Goal: Task Accomplishment & Management: Manage account settings

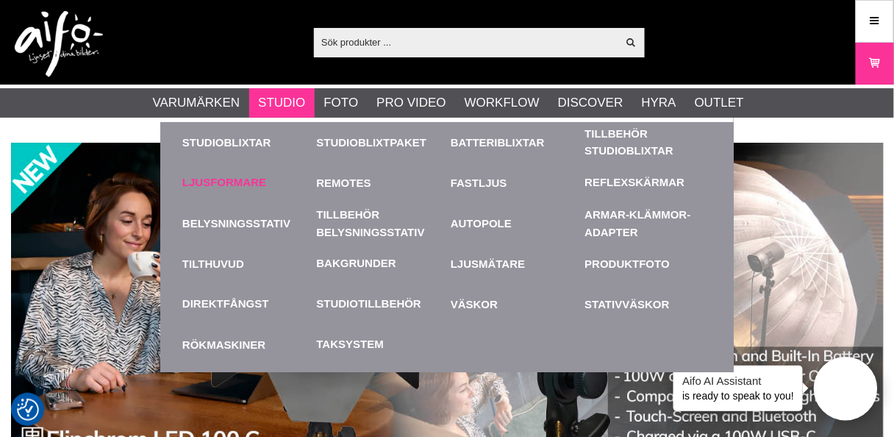
click at [234, 181] on link "Ljusformare" at bounding box center [224, 182] width 84 height 17
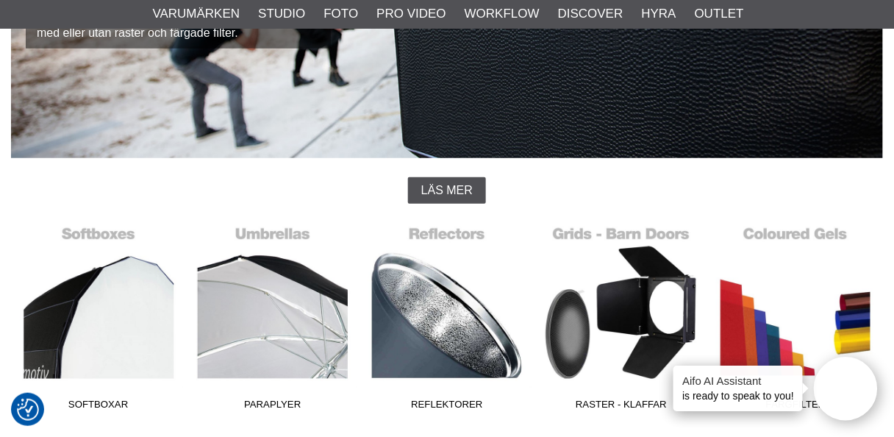
scroll to position [235, 0]
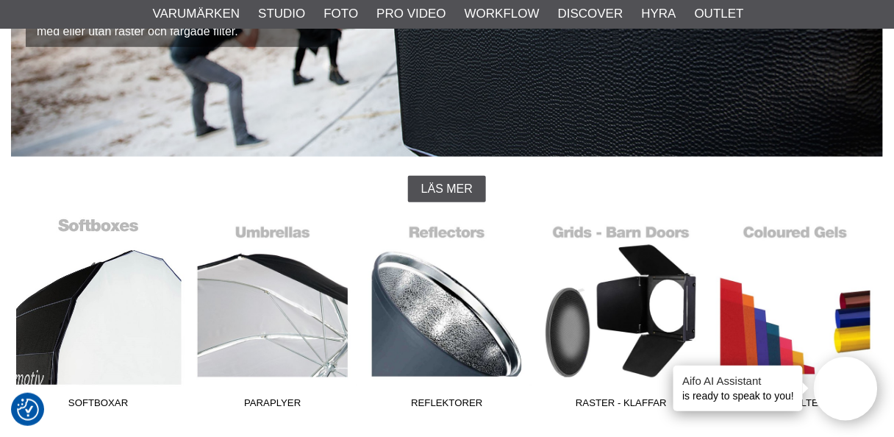
click at [118, 312] on link "Softboxar" at bounding box center [98, 316] width 174 height 199
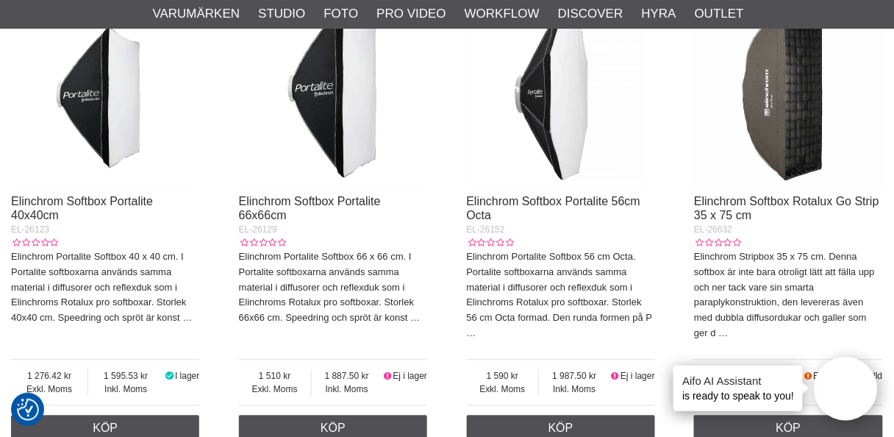
scroll to position [706, 0]
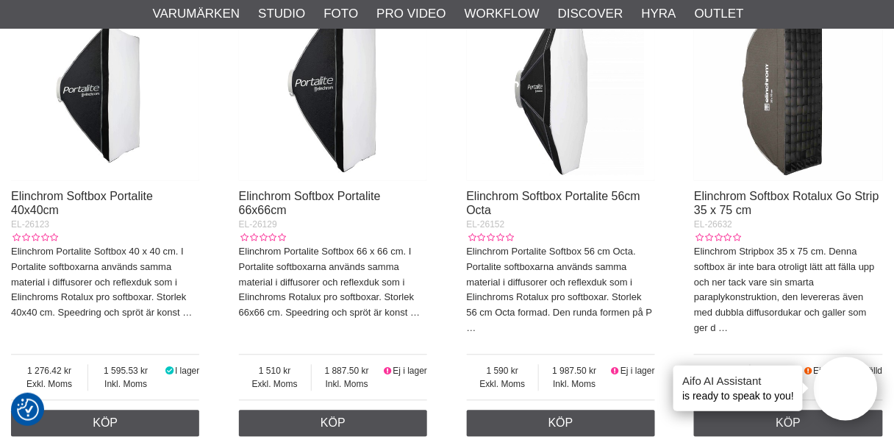
click at [804, 112] on img at bounding box center [788, 86] width 188 height 188
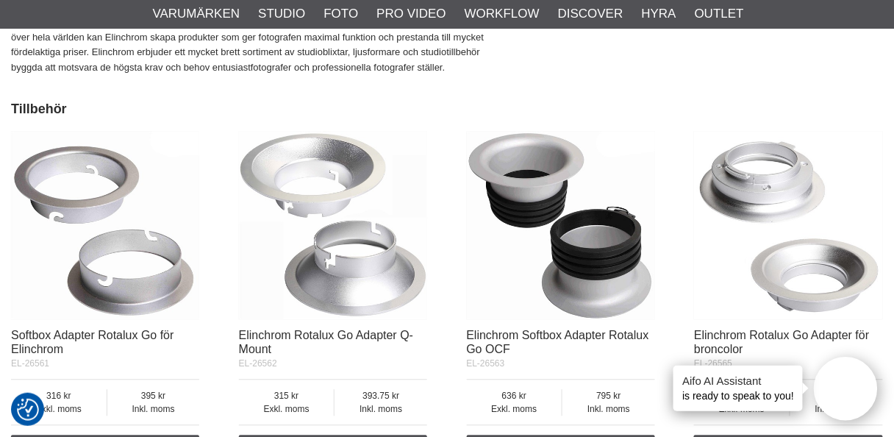
scroll to position [2177, 0]
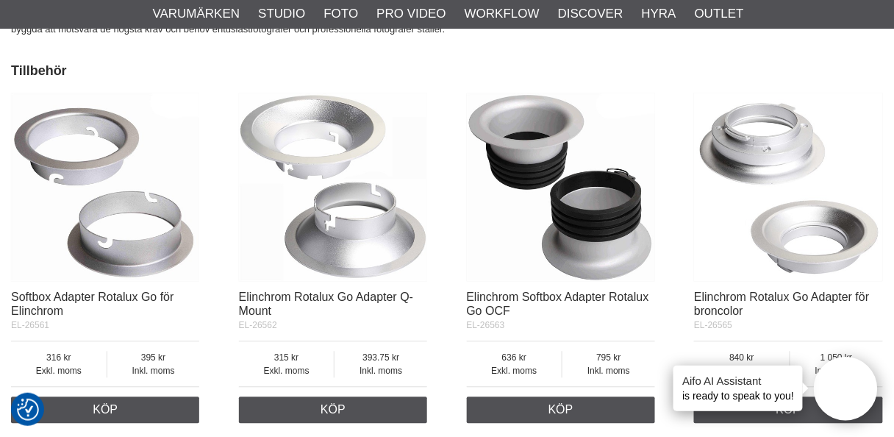
click at [359, 237] on img at bounding box center [333, 187] width 188 height 188
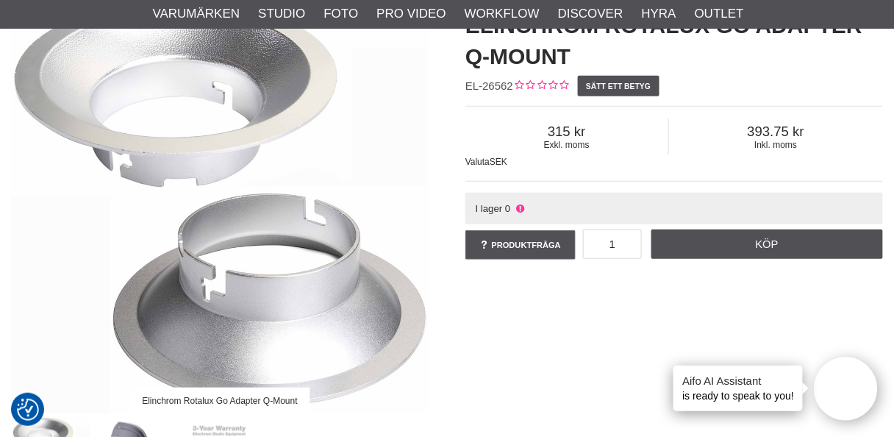
scroll to position [177, 0]
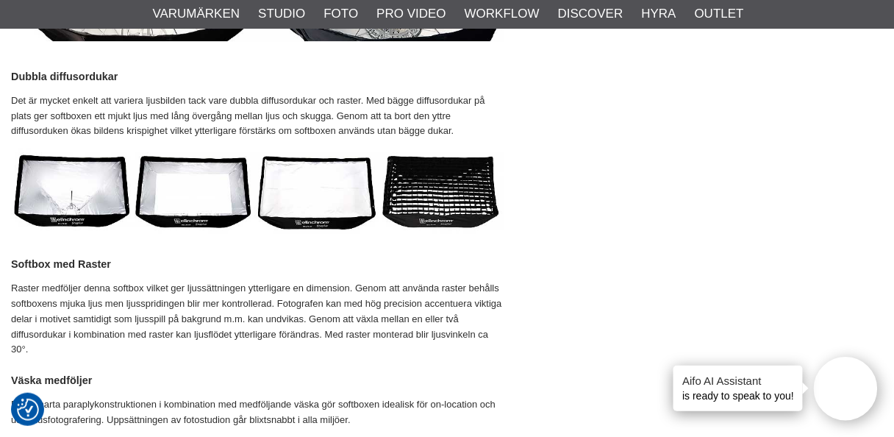
scroll to position [1236, 0]
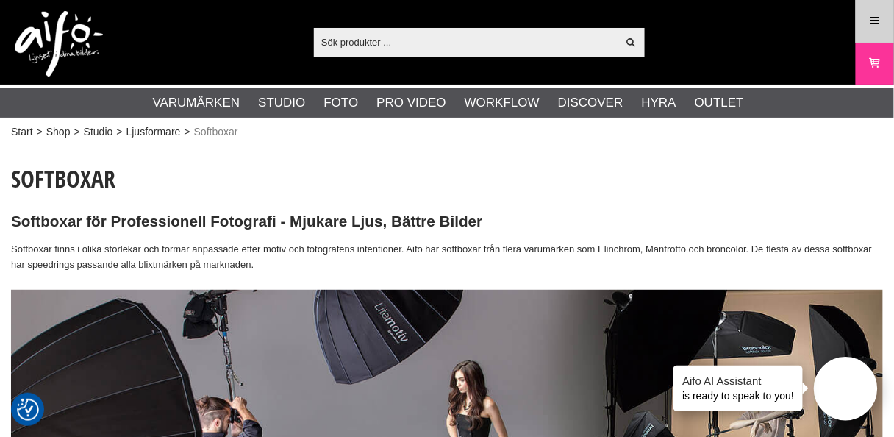
click at [874, 18] on icon at bounding box center [875, 21] width 13 height 16
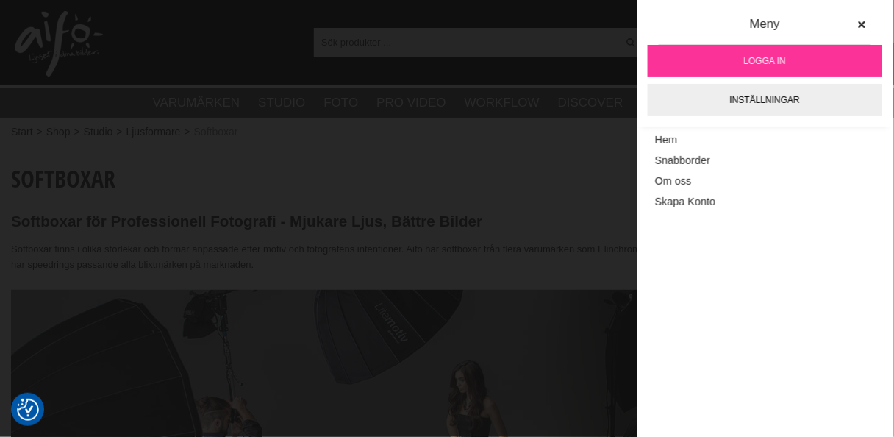
click at [772, 57] on span "Logga in" at bounding box center [765, 60] width 42 height 13
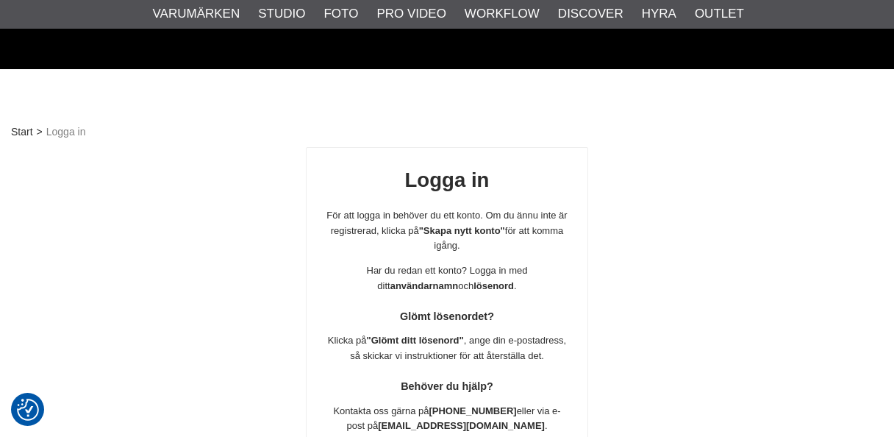
scroll to position [259, 0]
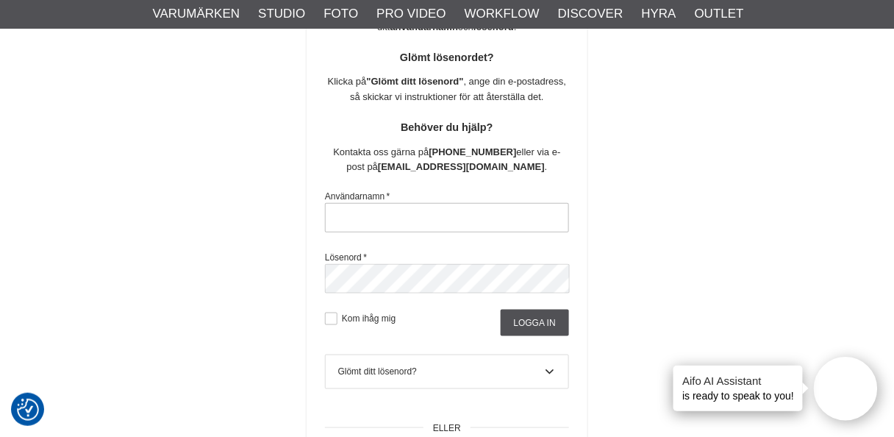
click at [366, 213] on input "text" at bounding box center [447, 217] width 244 height 29
type input "nils.olsson.uppsala@gmail.com"
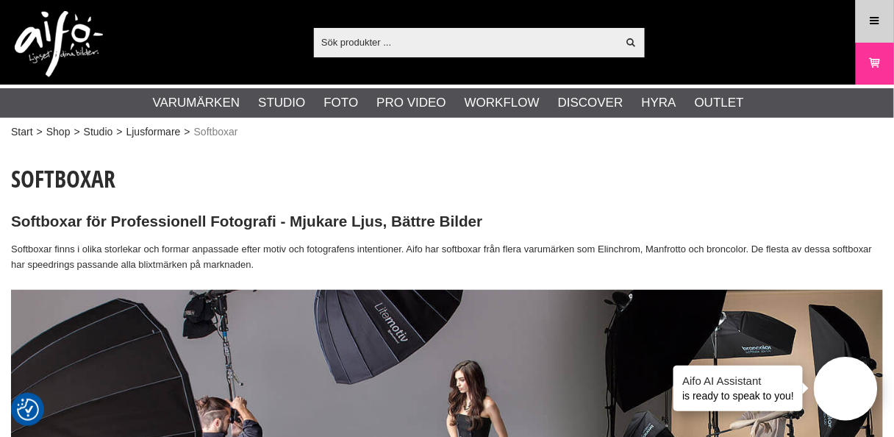
click at [874, 20] on icon at bounding box center [875, 21] width 13 height 16
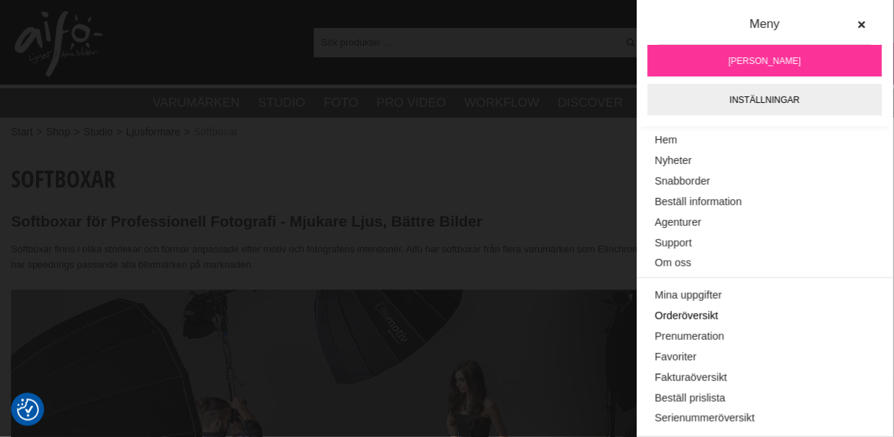
click at [677, 316] on link "Orderöversikt" at bounding box center [765, 316] width 220 height 21
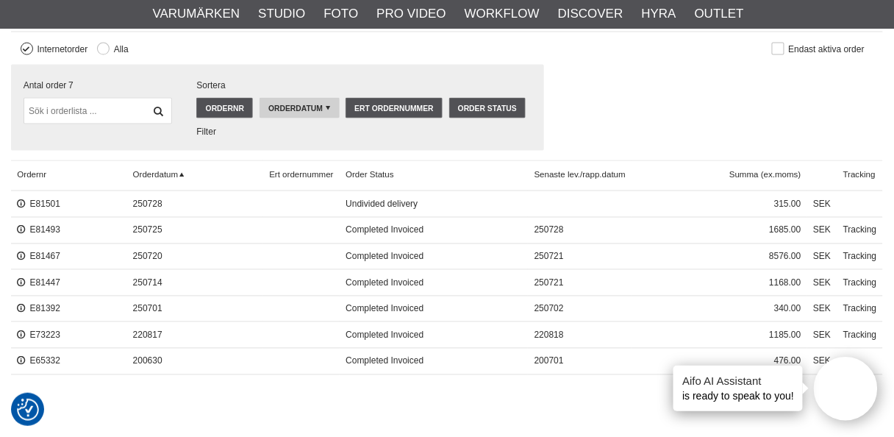
scroll to position [530, 0]
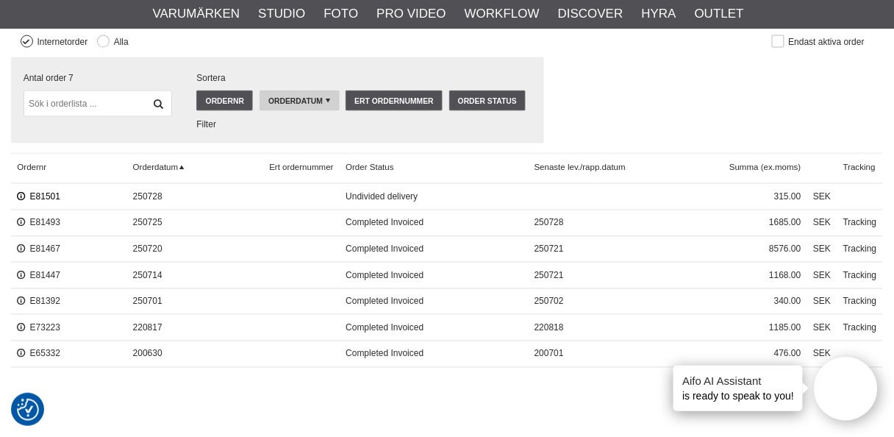
click at [41, 192] on link "E81501" at bounding box center [38, 197] width 43 height 10
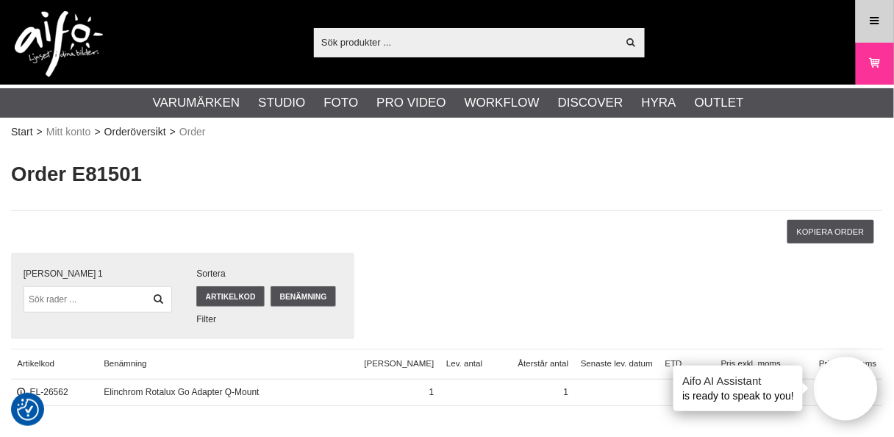
click at [877, 21] on icon at bounding box center [875, 21] width 13 height 16
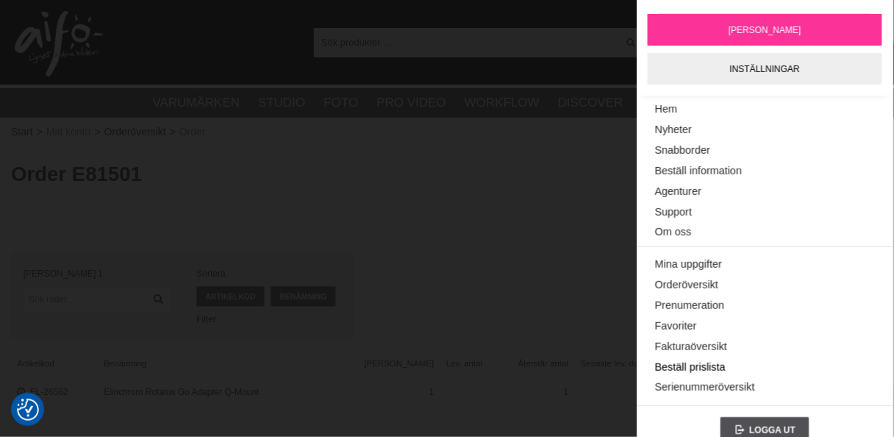
scroll to position [48, 0]
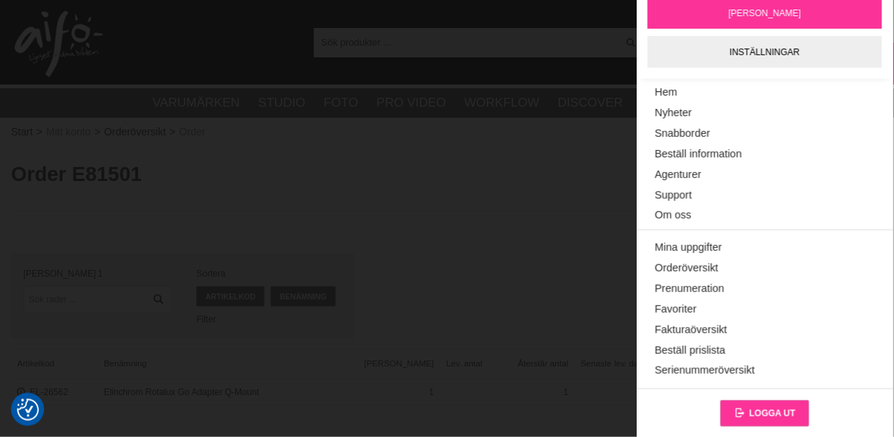
click at [763, 410] on span "Logga ut" at bounding box center [772, 413] width 46 height 10
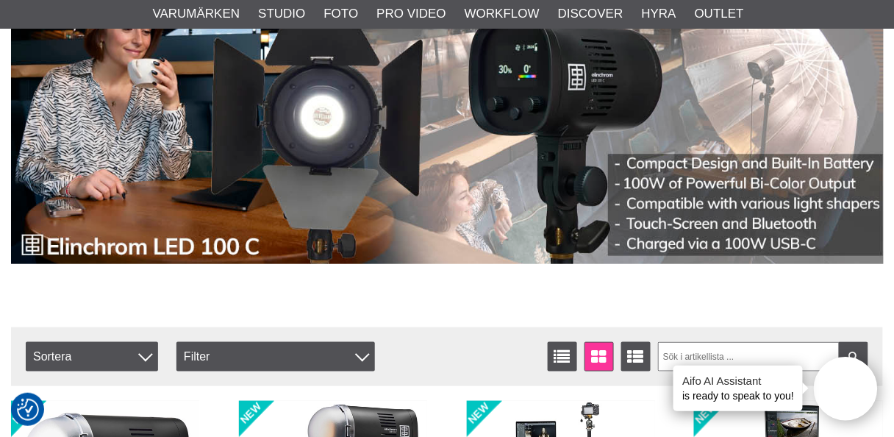
scroll to position [235, 0]
